Goal: Task Accomplishment & Management: Manage account settings

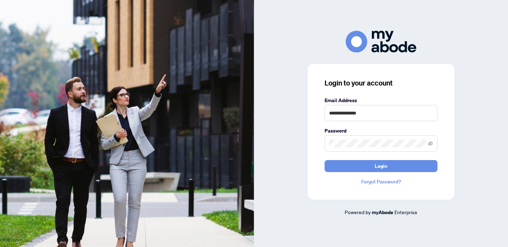
drag, startPoint x: 0, startPoint y: 0, endPoint x: 383, endPoint y: 116, distance: 400.5
click at [383, 117] on input "**********" at bounding box center [381, 113] width 113 height 16
type input "**********"
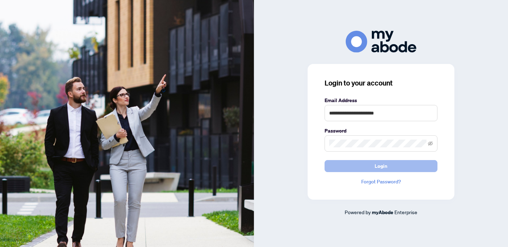
click at [364, 168] on button "Login" at bounding box center [381, 166] width 113 height 12
